Goal: Task Accomplishment & Management: Manage account settings

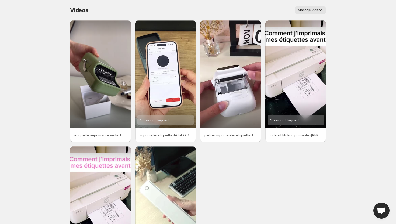
click at [317, 9] on span "Manage videos" at bounding box center [310, 10] width 25 height 4
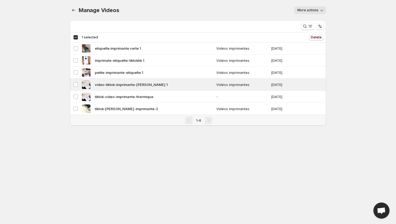
click at [319, 37] on span "Delete" at bounding box center [316, 37] width 11 height 4
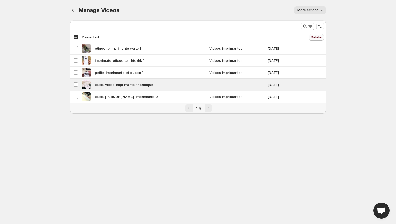
click at [313, 37] on span "Delete" at bounding box center [316, 37] width 11 height 4
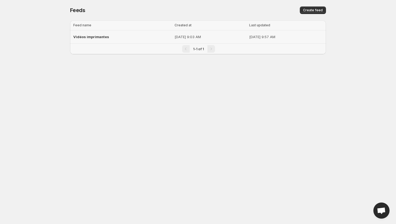
click at [103, 38] on span "Vidéos imprimantes" at bounding box center [91, 37] width 36 height 4
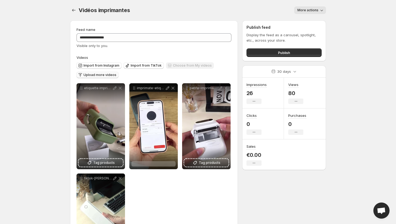
click at [109, 75] on span "Upload more videos" at bounding box center [99, 75] width 33 height 4
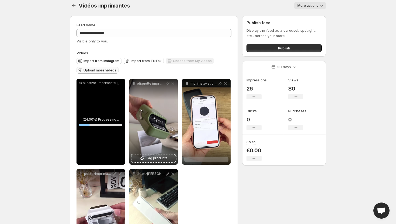
scroll to position [49, 0]
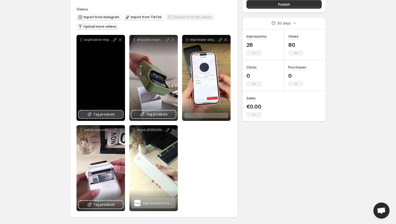
click at [89, 114] on icon at bounding box center [89, 114] width 3 height 3
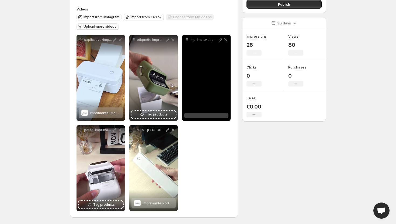
click at [212, 114] on div at bounding box center [206, 115] width 44 height 5
click at [206, 111] on span "Imprimante Etiquettes Thermique Bluetooth - Édition [PERSON_NAME] Format" at bounding box center [259, 113] width 128 height 4
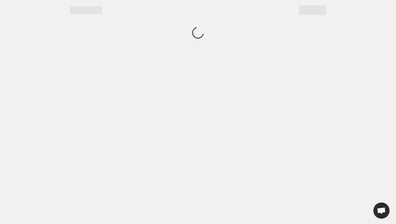
scroll to position [0, 0]
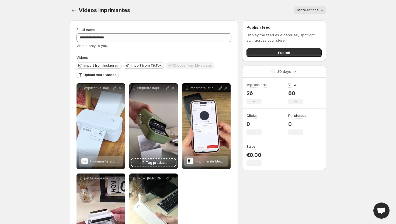
scroll to position [49, 0]
